Goal: Transaction & Acquisition: Purchase product/service

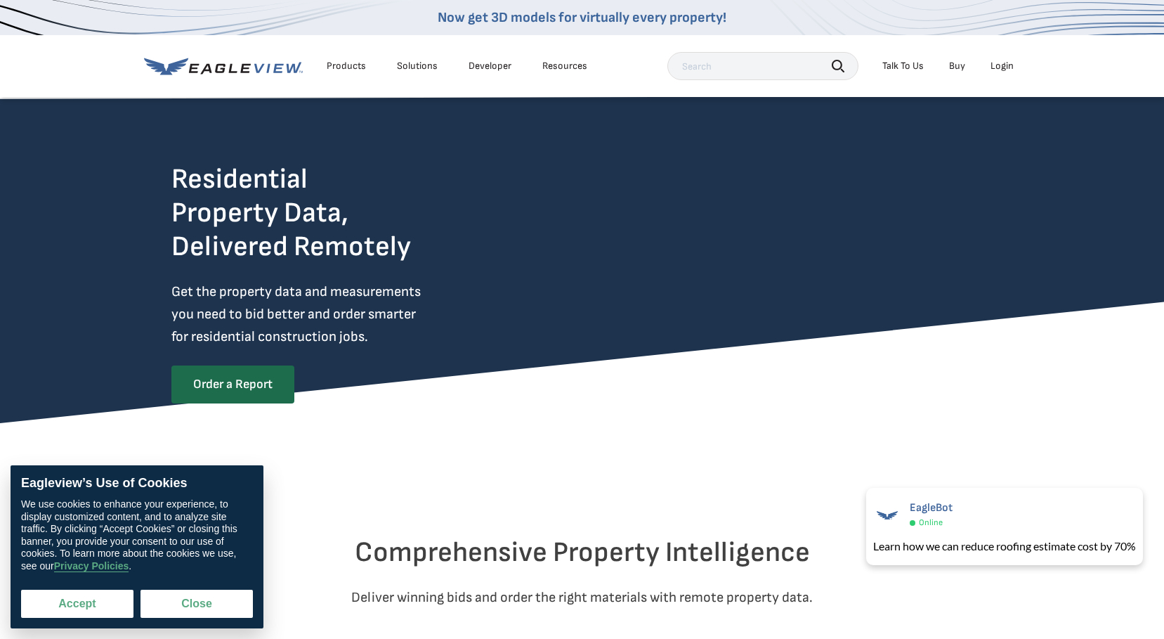
click at [82, 598] on button "Accept" at bounding box center [77, 604] width 112 height 28
checkbox input "true"
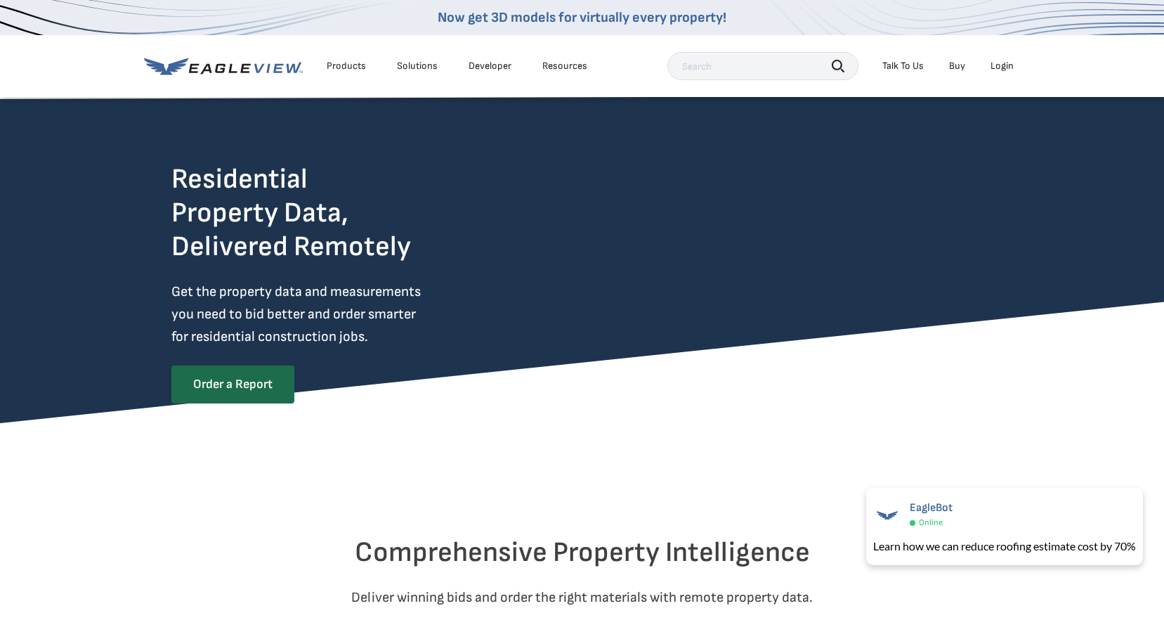
click at [1007, 66] on div "Login" at bounding box center [1002, 66] width 23 height 13
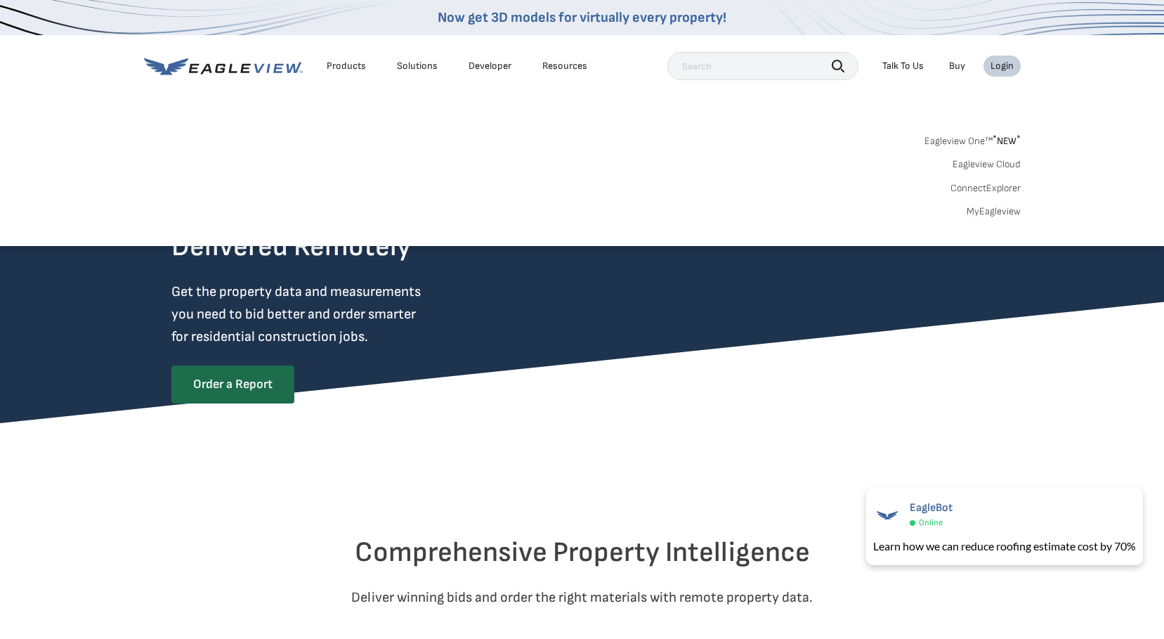
click at [995, 209] on link "MyEagleview" at bounding box center [994, 211] width 54 height 13
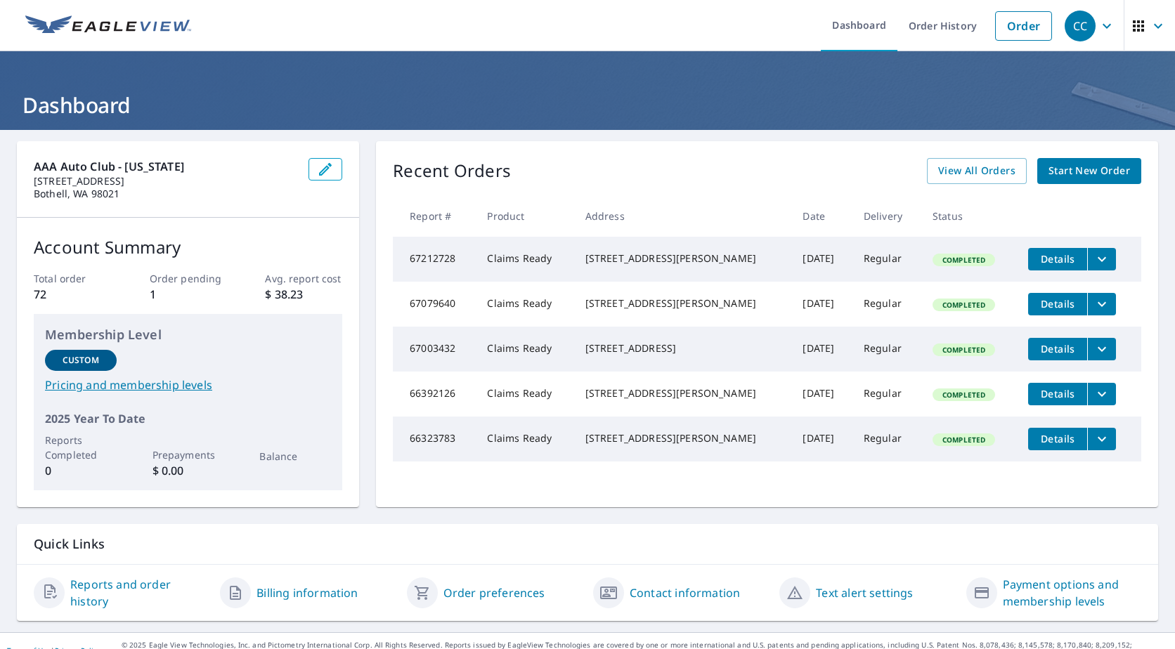
click at [1105, 164] on span "Start New Order" at bounding box center [1089, 171] width 82 height 18
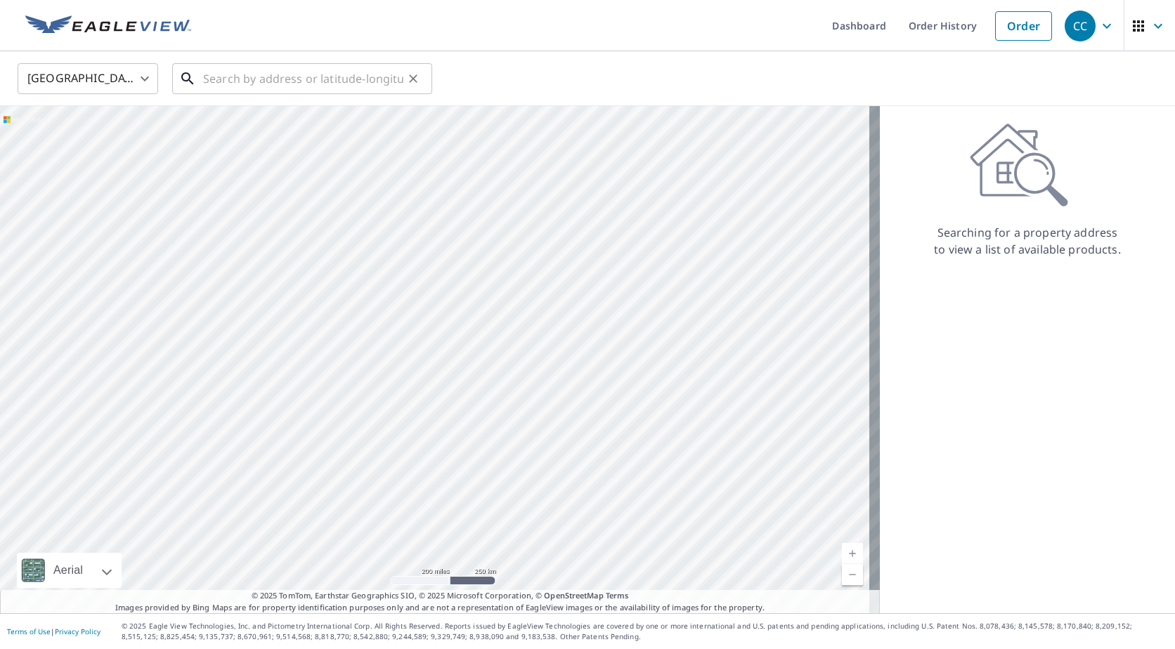
click at [271, 84] on input "text" at bounding box center [303, 78] width 200 height 39
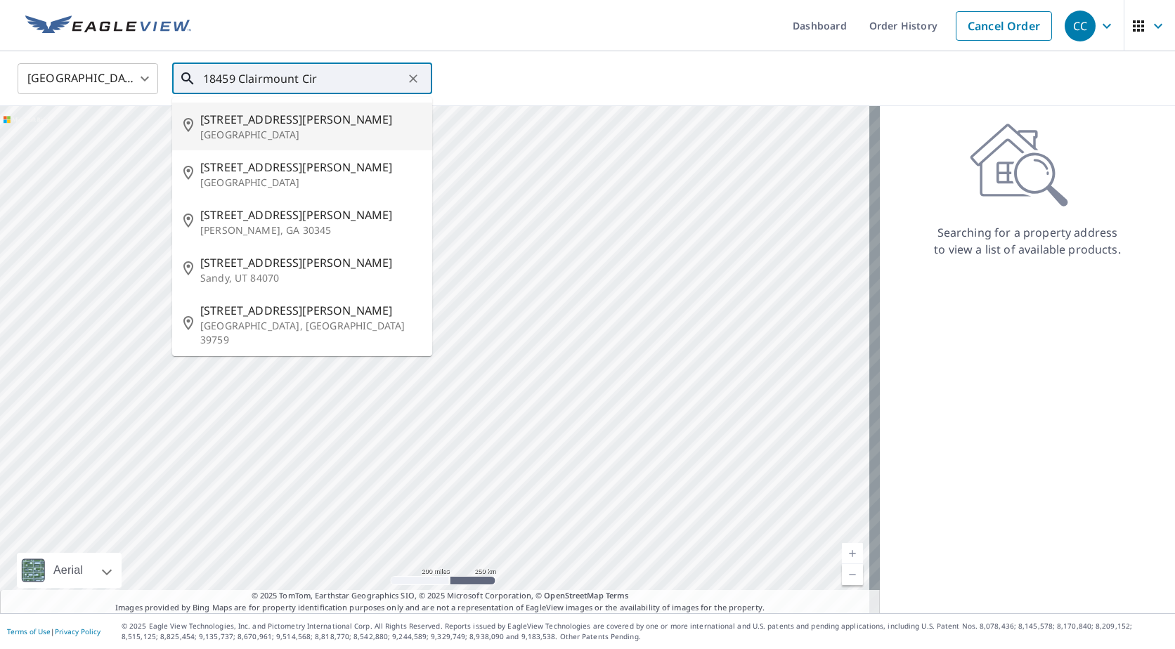
click at [284, 123] on span "[STREET_ADDRESS][PERSON_NAME]" at bounding box center [310, 119] width 221 height 17
type input "[STREET_ADDRESS][PERSON_NAME]"
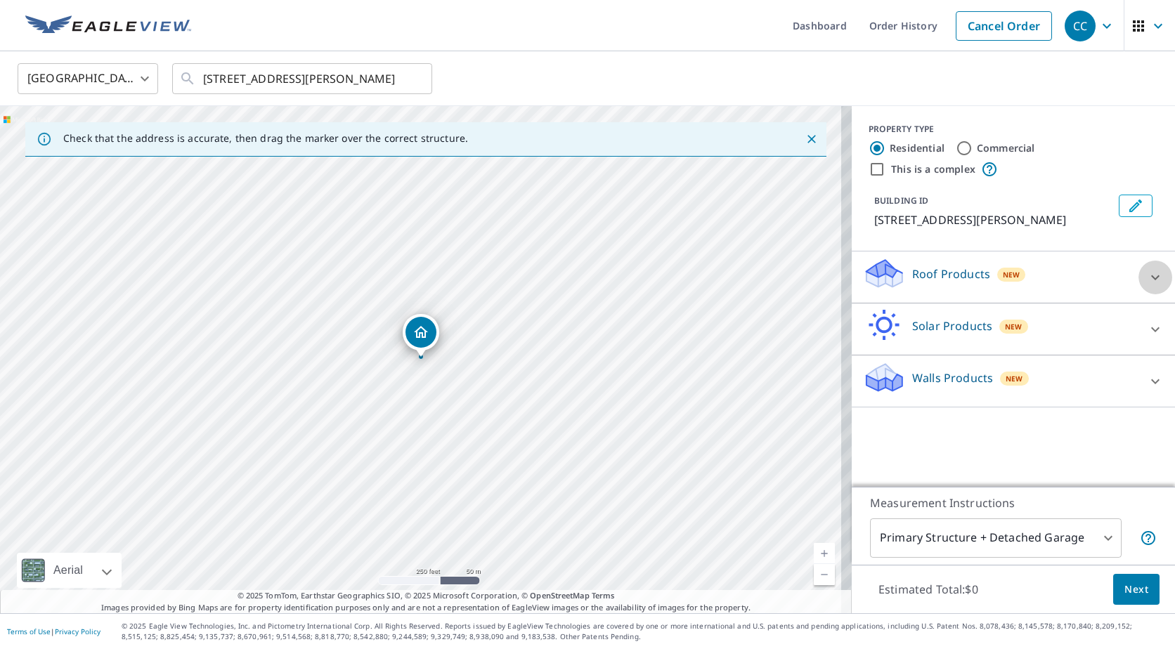
click at [1147, 273] on icon at bounding box center [1155, 277] width 17 height 17
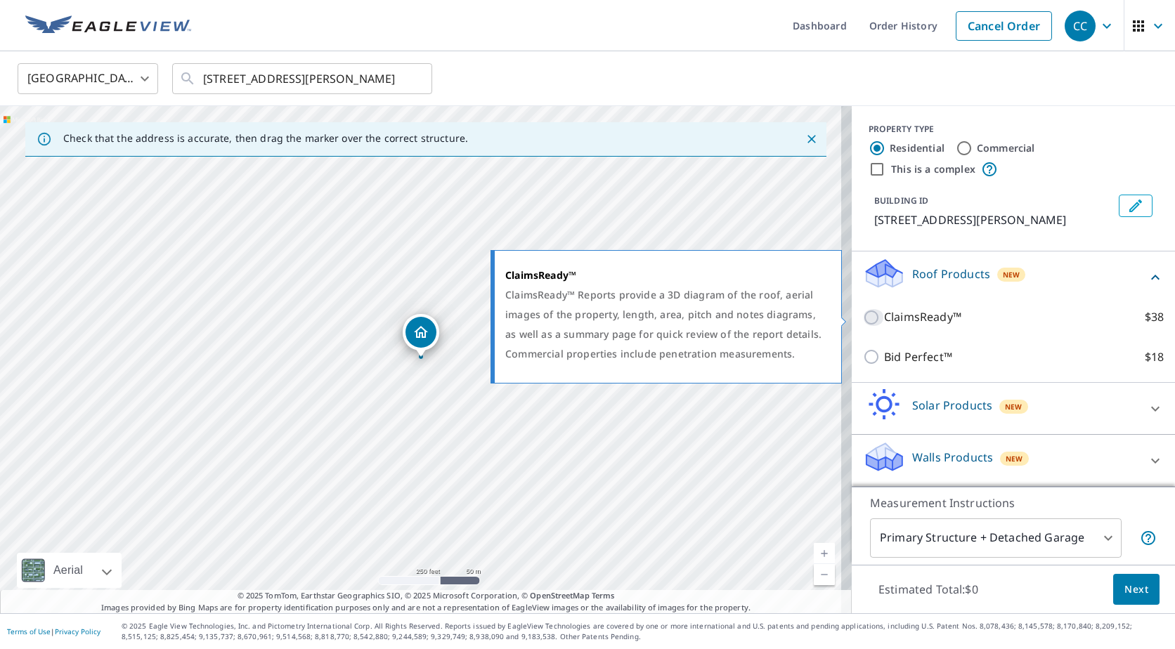
click at [865, 319] on input "ClaimsReady™ $38" at bounding box center [873, 317] width 21 height 17
checkbox input "true"
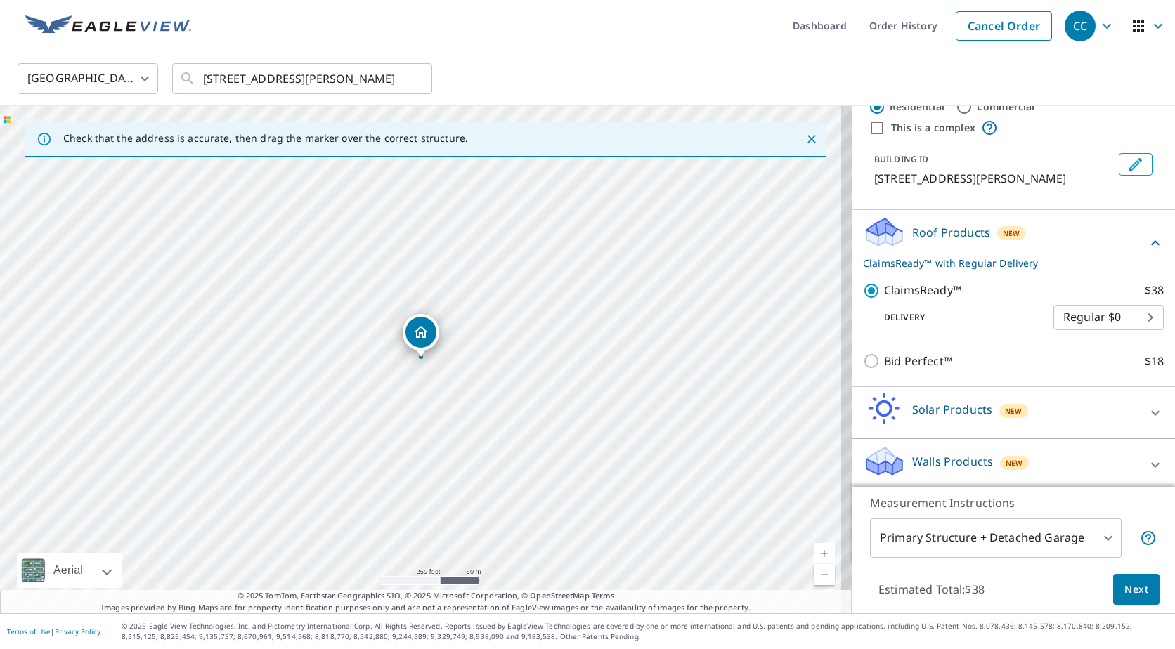
scroll to position [63, 0]
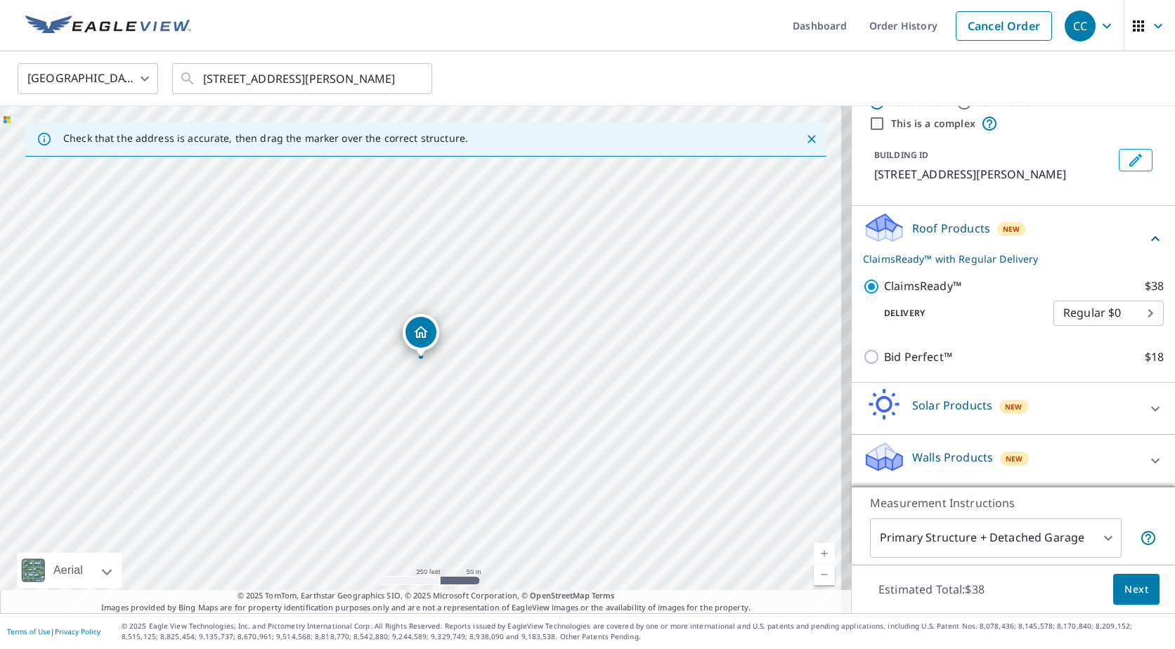
click at [1129, 589] on span "Next" at bounding box center [1136, 590] width 24 height 18
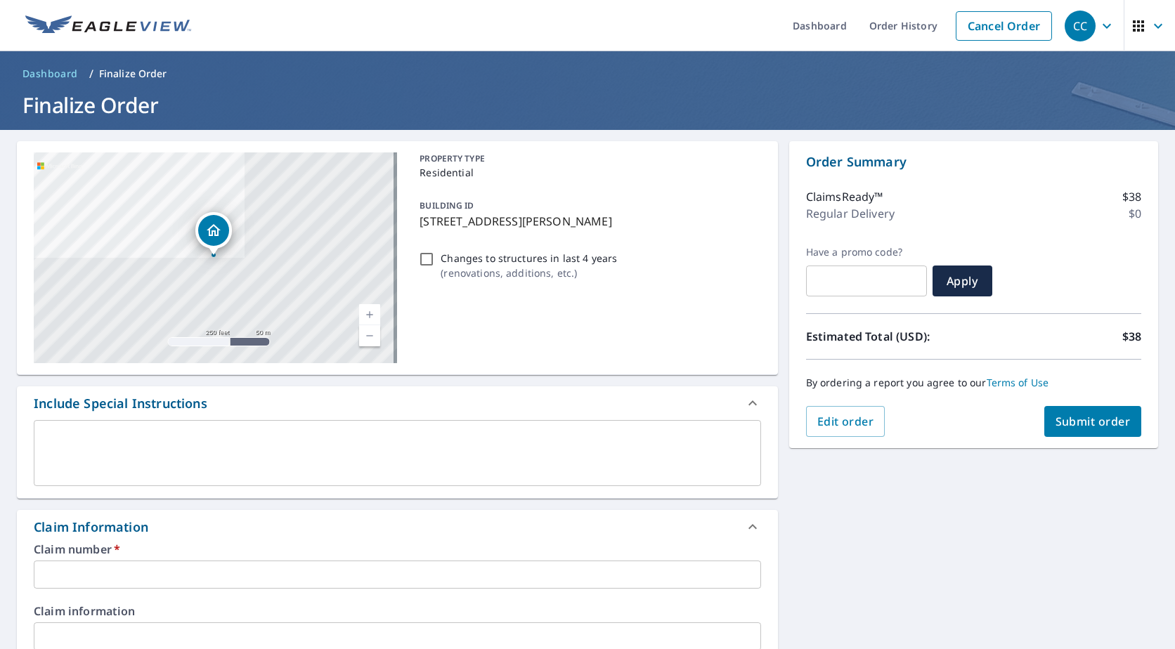
scroll to position [281, 0]
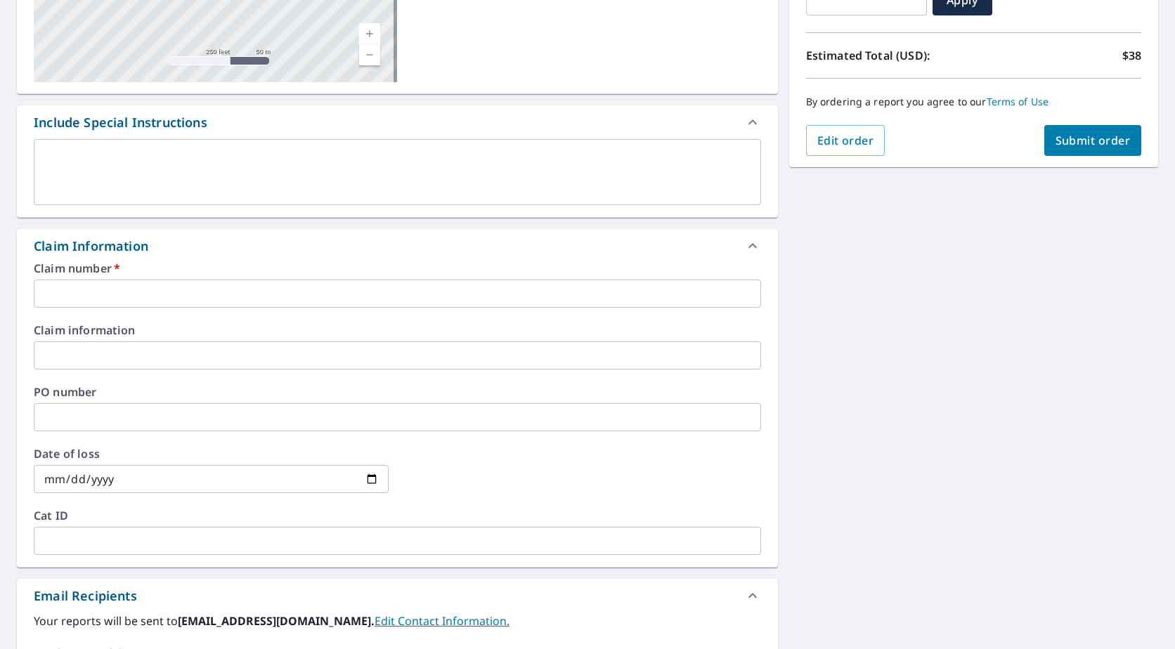
click at [136, 301] on input "text" at bounding box center [397, 294] width 727 height 28
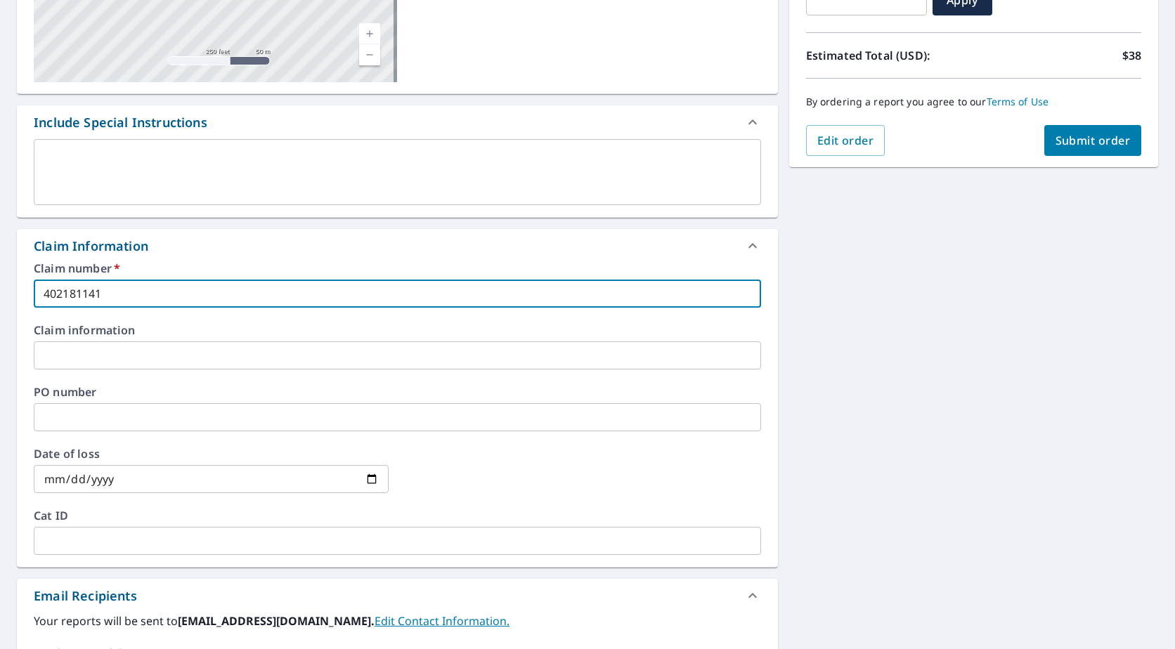
type input "402181141"
click at [366, 483] on input "date" at bounding box center [211, 479] width 355 height 28
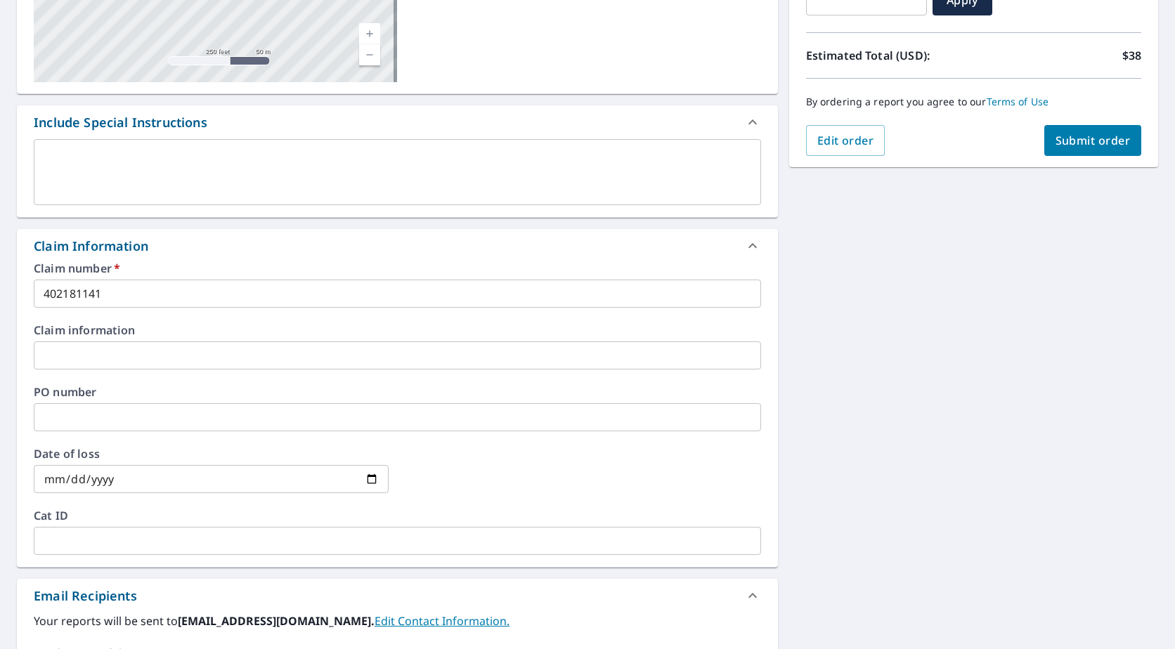
click at [377, 479] on input "date" at bounding box center [211, 479] width 355 height 28
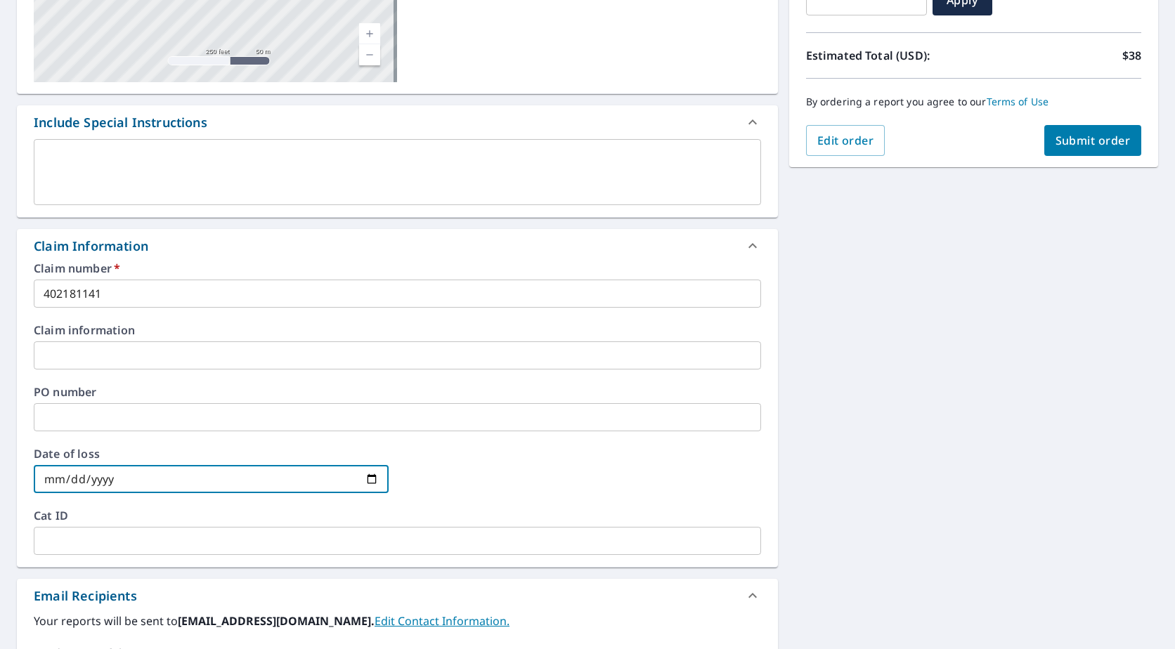
click at [368, 481] on input "date" at bounding box center [211, 479] width 355 height 28
type input "[DATE]"
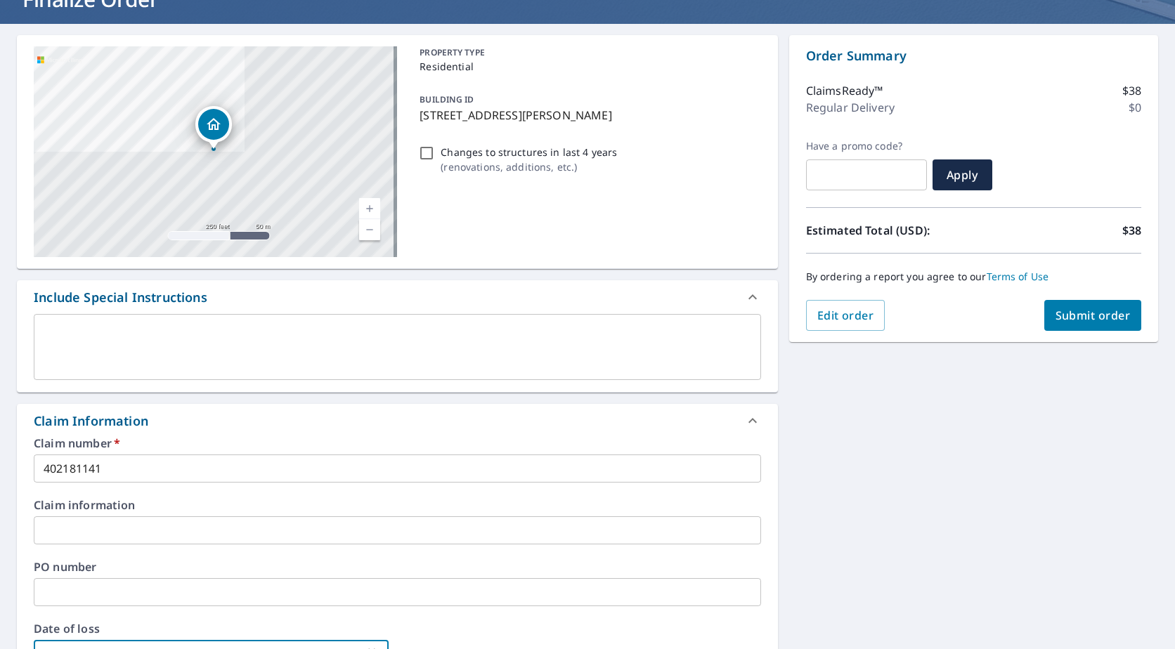
scroll to position [0, 0]
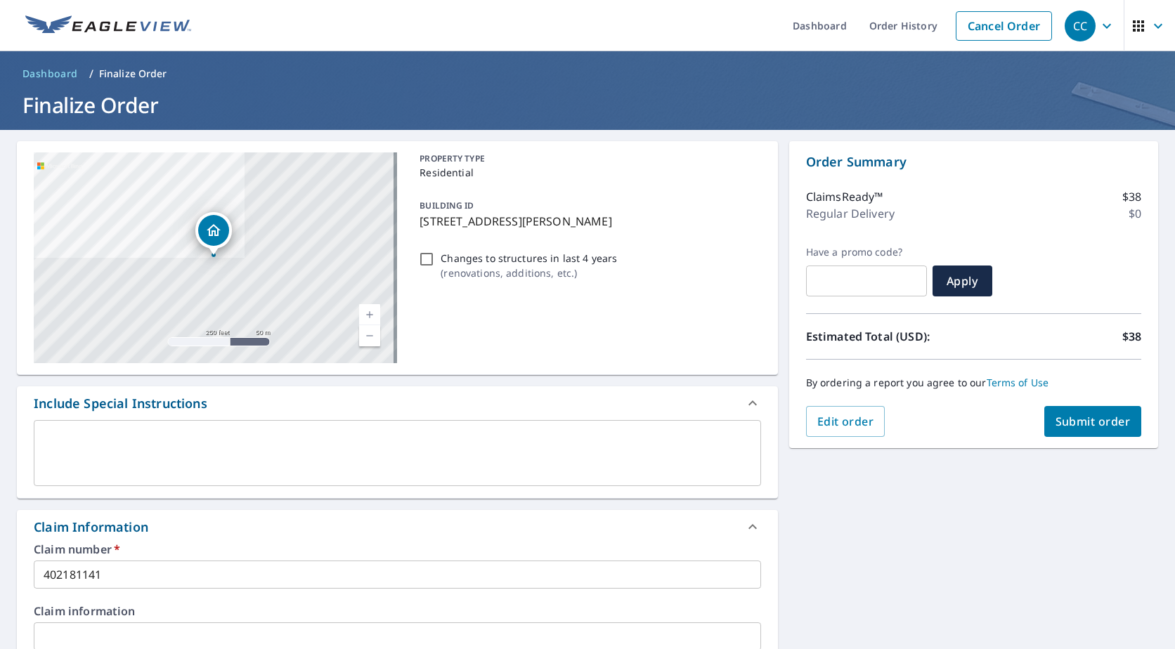
click at [1074, 424] on span "Submit order" at bounding box center [1092, 421] width 75 height 15
